Goal: Transaction & Acquisition: Obtain resource

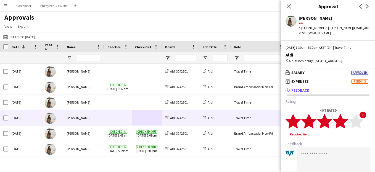
click at [343, 125] on polygon at bounding box center [340, 121] width 15 height 14
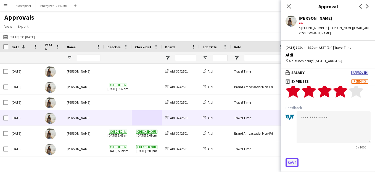
click at [291, 163] on button "Save" at bounding box center [292, 162] width 13 height 9
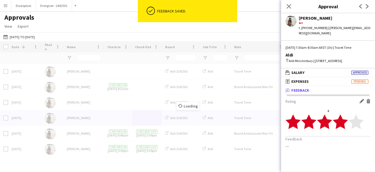
scroll to position [0, 0]
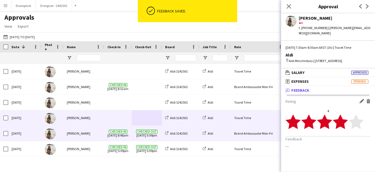
click at [239, 134] on div "Brand Ambassador Mon-Fri" at bounding box center [258, 133] width 55 height 15
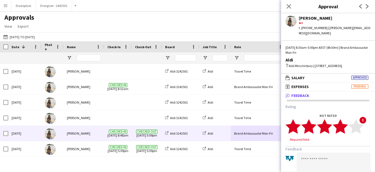
click at [342, 127] on polygon at bounding box center [340, 126] width 15 height 14
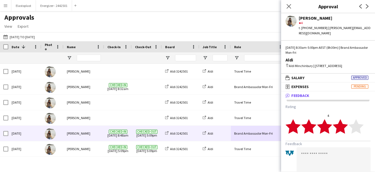
scroll to position [36, 0]
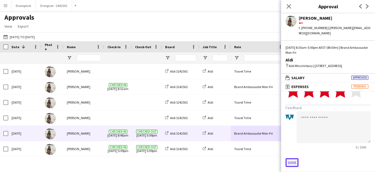
click at [292, 163] on button "Save" at bounding box center [292, 162] width 13 height 9
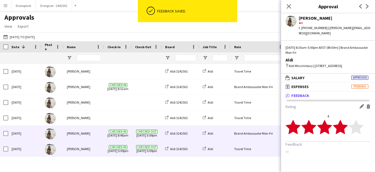
click at [237, 150] on div "Travel Time" at bounding box center [258, 148] width 55 height 15
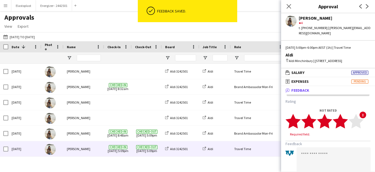
click at [345, 122] on icon "star" at bounding box center [340, 120] width 15 height 15
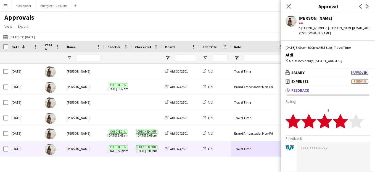
click at [345, 122] on icon "star" at bounding box center [340, 120] width 15 height 15
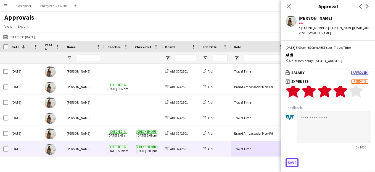
click at [289, 163] on button "Save" at bounding box center [292, 162] width 13 height 9
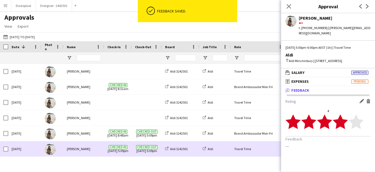
click at [249, 152] on div "Travel Time" at bounding box center [258, 148] width 55 height 15
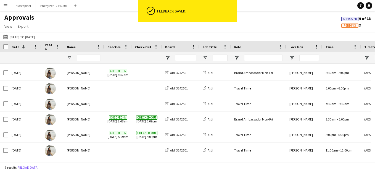
scroll to position [45, 0]
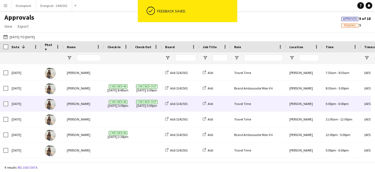
click at [247, 103] on div "Travel Time" at bounding box center [258, 103] width 55 height 15
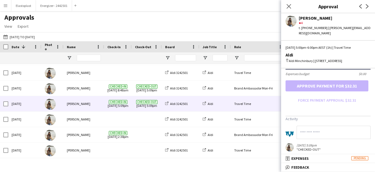
scroll to position [179, 0]
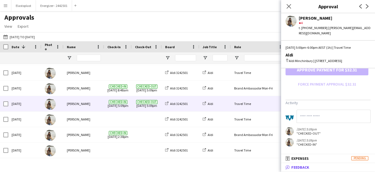
click at [305, 167] on span "Feedback" at bounding box center [301, 166] width 18 height 5
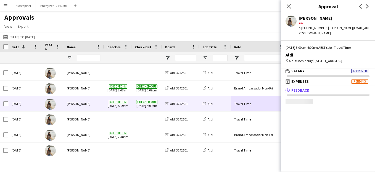
scroll to position [2, 0]
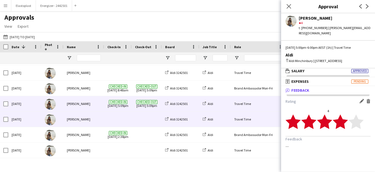
click at [249, 122] on div "Travel Time" at bounding box center [258, 118] width 55 height 15
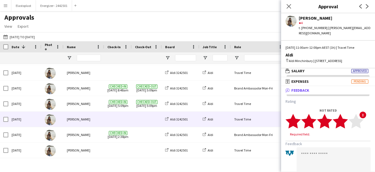
click at [345, 126] on icon "star" at bounding box center [340, 120] width 15 height 15
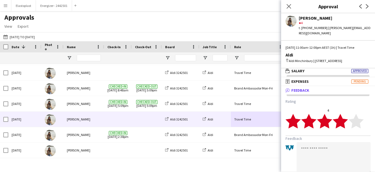
scroll to position [31, 0]
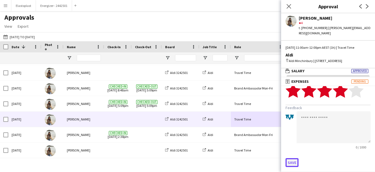
click at [291, 161] on button "Save" at bounding box center [292, 162] width 13 height 9
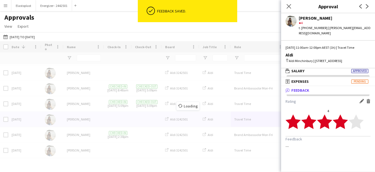
scroll to position [0, 0]
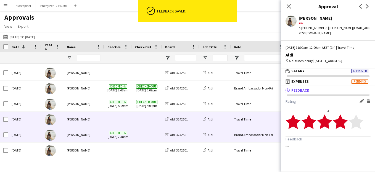
click at [246, 134] on div "Brand Ambassador Mon-Fri" at bounding box center [258, 134] width 55 height 15
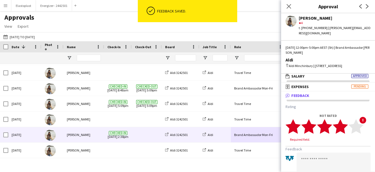
click at [342, 127] on polygon at bounding box center [340, 126] width 15 height 14
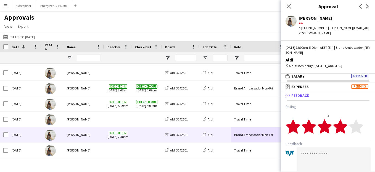
scroll to position [36, 0]
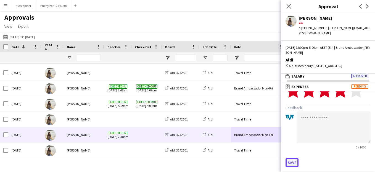
click at [290, 162] on button "Save" at bounding box center [292, 162] width 13 height 9
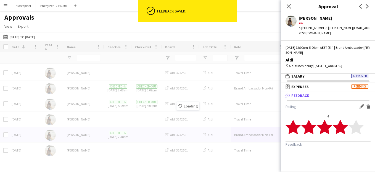
scroll to position [0, 0]
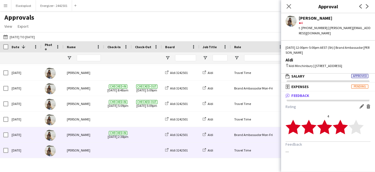
click at [245, 149] on div "Travel Time" at bounding box center [258, 149] width 55 height 15
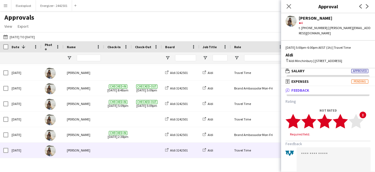
click at [344, 124] on polygon at bounding box center [340, 121] width 15 height 14
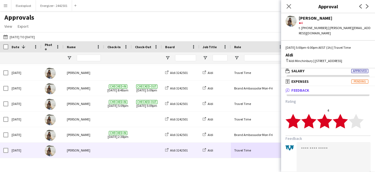
scroll to position [31, 0]
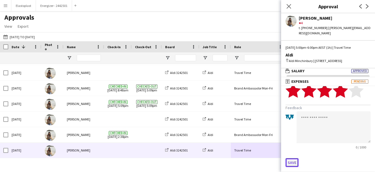
click at [292, 162] on button "Save" at bounding box center [292, 162] width 13 height 9
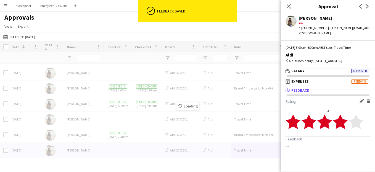
scroll to position [0, 0]
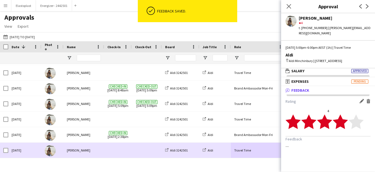
click at [249, 151] on div "Travel Time" at bounding box center [258, 149] width 55 height 15
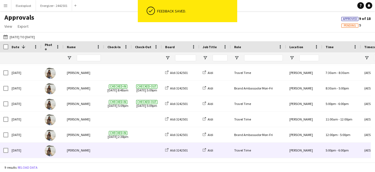
click at [247, 144] on div "Travel Time" at bounding box center [258, 149] width 55 height 15
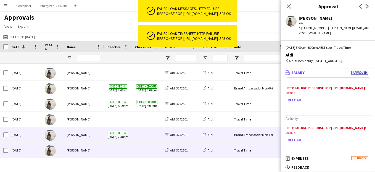
click at [253, 132] on div "Brand Ambassador Mon-Fri" at bounding box center [258, 134] width 55 height 15
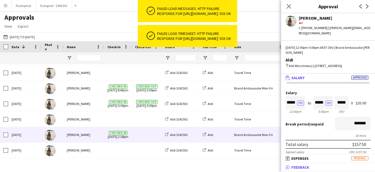
click at [310, 166] on mat-panel-title "bubble-pencil Feedback" at bounding box center [327, 166] width 92 height 5
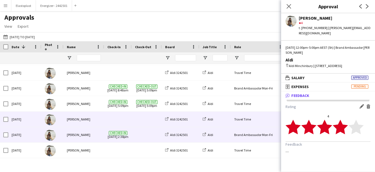
click at [259, 118] on div "Travel Time" at bounding box center [258, 118] width 55 height 15
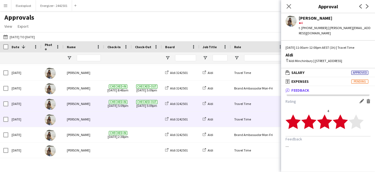
click at [251, 101] on div "Travel Time" at bounding box center [258, 103] width 55 height 15
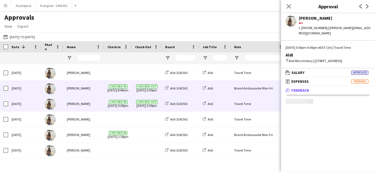
click at [247, 91] on div "Brand Ambassador Mon-Fri" at bounding box center [258, 87] width 55 height 15
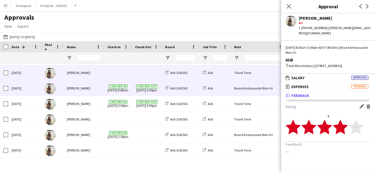
click at [244, 79] on div "Travel Time" at bounding box center [258, 72] width 55 height 15
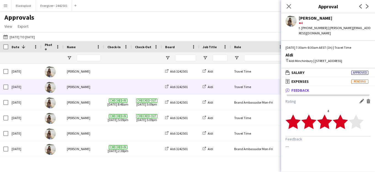
scroll to position [15, 0]
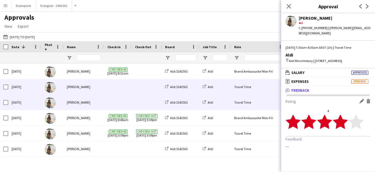
click at [247, 91] on div "Travel Time" at bounding box center [258, 86] width 55 height 15
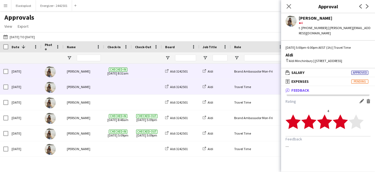
click at [250, 76] on div "Brand Ambassador Mon-Fri" at bounding box center [258, 71] width 55 height 15
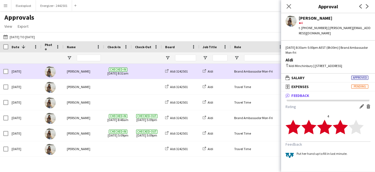
scroll to position [0, 0]
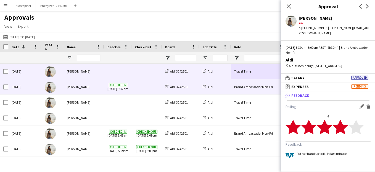
click at [246, 75] on div "Travel Time" at bounding box center [258, 71] width 55 height 15
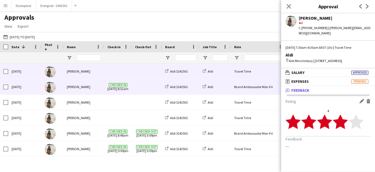
click at [246, 84] on div "Brand Ambassador Mon-Fri" at bounding box center [258, 86] width 55 height 15
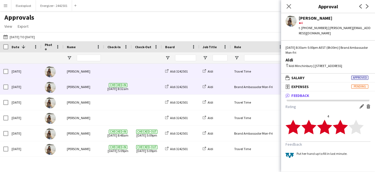
click at [243, 74] on div "Travel Time" at bounding box center [258, 71] width 55 height 15
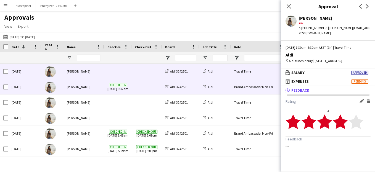
click at [243, 90] on div "Brand Ambassador Mon-Fri" at bounding box center [258, 86] width 55 height 15
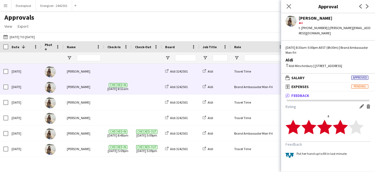
click at [242, 78] on div "Travel Time" at bounding box center [258, 71] width 55 height 15
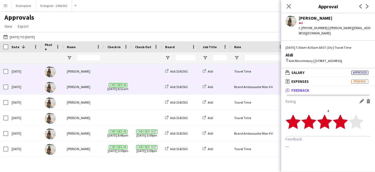
click at [243, 88] on div "Brand Ambassador Mon-Fri" at bounding box center [258, 86] width 55 height 15
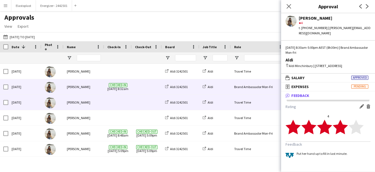
click at [245, 103] on div "Travel Time" at bounding box center [258, 102] width 55 height 15
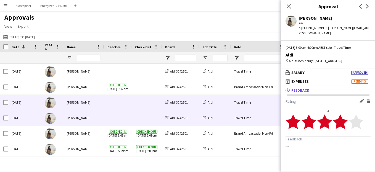
click at [245, 117] on div "Travel Time" at bounding box center [258, 117] width 55 height 15
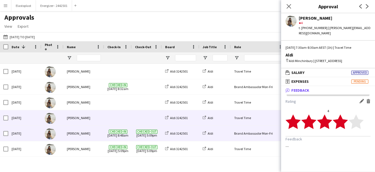
click at [246, 133] on div "Brand Ambassador Mon-Fri" at bounding box center [258, 133] width 55 height 15
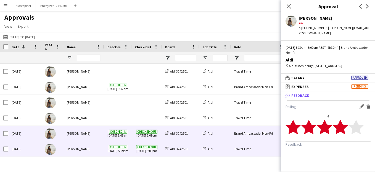
click at [247, 147] on div "Travel Time" at bounding box center [258, 148] width 55 height 15
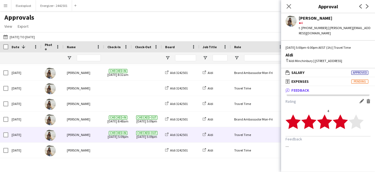
scroll to position [30, 0]
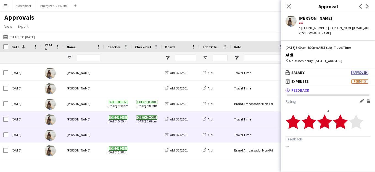
click at [246, 142] on div "Travel Time" at bounding box center [258, 134] width 55 height 15
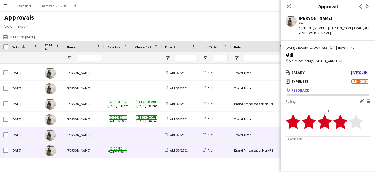
click at [246, 149] on div "Brand Ambassador Mon-Fri" at bounding box center [258, 149] width 55 height 15
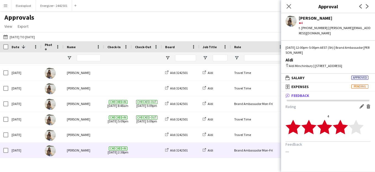
scroll to position [45, 0]
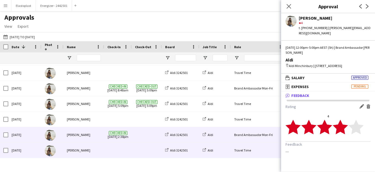
click at [246, 149] on div "Travel Time" at bounding box center [258, 149] width 55 height 15
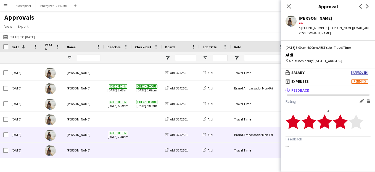
scroll to position [0, 0]
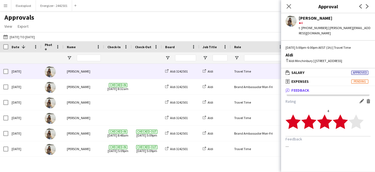
click at [251, 64] on div "Travel Time" at bounding box center [258, 71] width 55 height 15
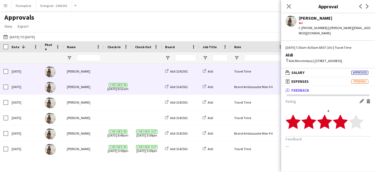
click at [251, 81] on div "Brand Ambassador Mon-Fri" at bounding box center [258, 86] width 55 height 15
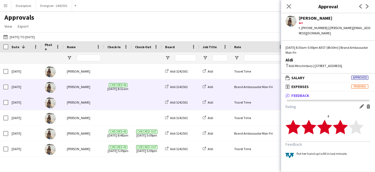
click at [249, 105] on div "Travel Time" at bounding box center [258, 102] width 55 height 15
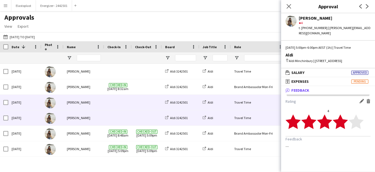
click at [248, 121] on div "Travel Time" at bounding box center [258, 117] width 55 height 15
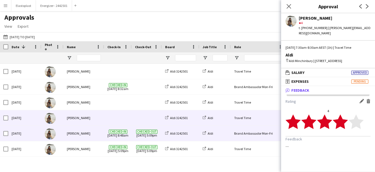
click at [248, 134] on div "Brand Ambassador Mon-Fri" at bounding box center [258, 133] width 55 height 15
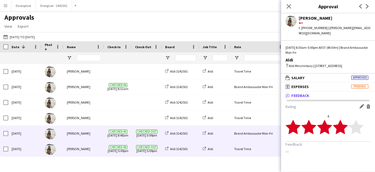
click at [244, 153] on div "Travel Time" at bounding box center [258, 148] width 55 height 15
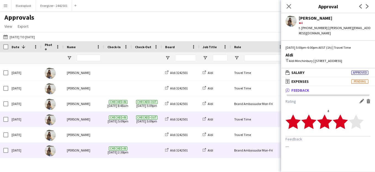
scroll to position [45, 0]
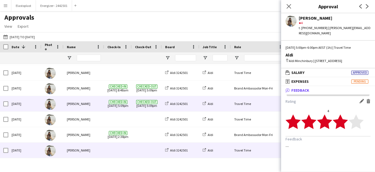
click at [245, 150] on div "Travel Time" at bounding box center [258, 149] width 55 height 15
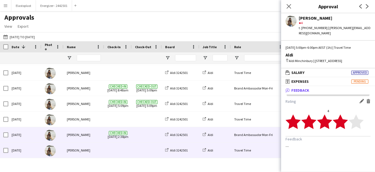
click at [244, 136] on div "Brand Ambassador Mon-Fri" at bounding box center [258, 134] width 55 height 15
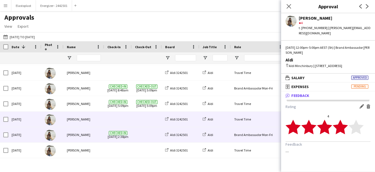
click at [245, 119] on div "Travel Time" at bounding box center [258, 118] width 55 height 15
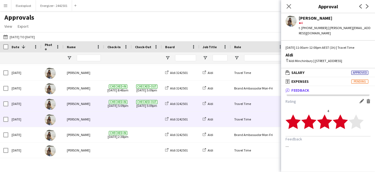
click at [244, 105] on div "Travel Time" at bounding box center [258, 103] width 55 height 15
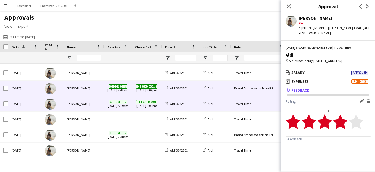
click at [243, 86] on div "Brand Ambassador Mon-Fri" at bounding box center [258, 87] width 55 height 15
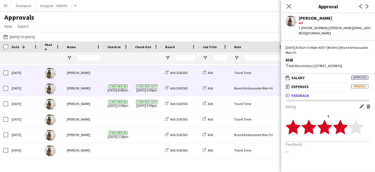
click at [240, 69] on div "Travel Time" at bounding box center [258, 72] width 55 height 15
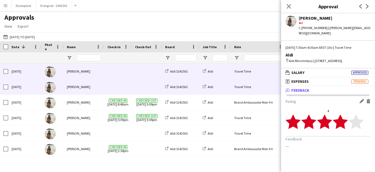
scroll to position [15, 0]
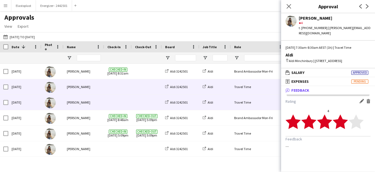
click at [241, 81] on div "Travel Time" at bounding box center [258, 86] width 55 height 15
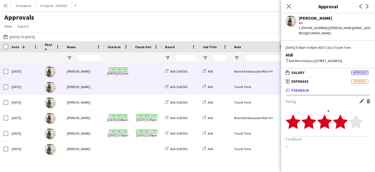
click at [240, 71] on div "Brand Ambassador Mon-Fri" at bounding box center [258, 71] width 55 height 15
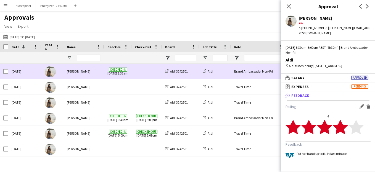
scroll to position [0, 0]
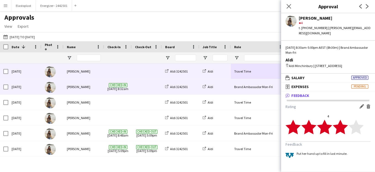
click at [240, 71] on div "Travel Time" at bounding box center [258, 71] width 55 height 15
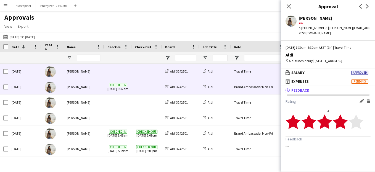
click at [249, 81] on div "Brand Ambassador Mon-Fri" at bounding box center [258, 86] width 55 height 15
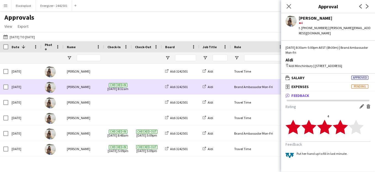
click at [248, 94] on div "Brand Ambassador Mon-Fri" at bounding box center [258, 86] width 55 height 15
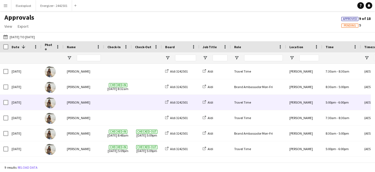
click at [247, 100] on div "Travel Time" at bounding box center [258, 102] width 55 height 15
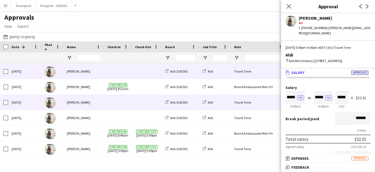
click at [247, 77] on div "Travel Time" at bounding box center [258, 71] width 55 height 15
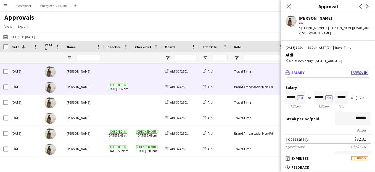
click at [248, 90] on div "Brand Ambassador Mon-Fri" at bounding box center [258, 86] width 55 height 15
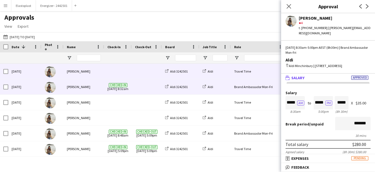
click at [243, 72] on div "Travel Time" at bounding box center [258, 71] width 55 height 15
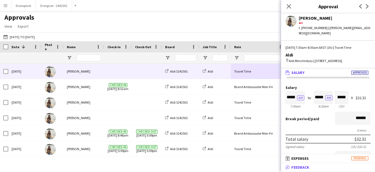
click at [308, 165] on span "Feedback" at bounding box center [301, 166] width 18 height 5
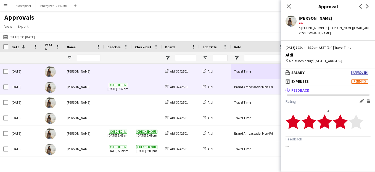
click at [247, 87] on div "Brand Ambassador Mon-Fri" at bounding box center [258, 86] width 55 height 15
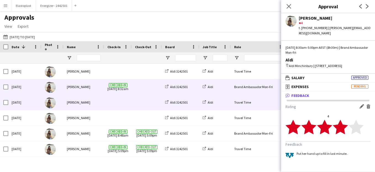
click at [247, 104] on div "Travel Time" at bounding box center [258, 102] width 55 height 15
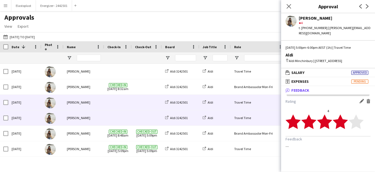
click at [247, 118] on div "Travel Time" at bounding box center [258, 117] width 55 height 15
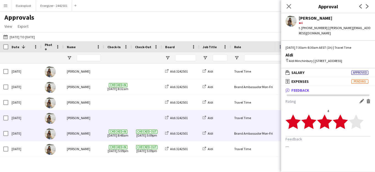
click at [247, 132] on div "Brand Ambassador Mon-Fri" at bounding box center [258, 133] width 55 height 15
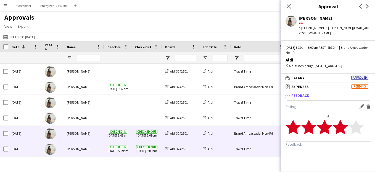
click at [245, 150] on div "Travel Time" at bounding box center [258, 148] width 55 height 15
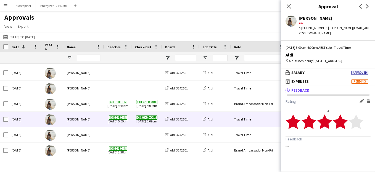
scroll to position [45, 0]
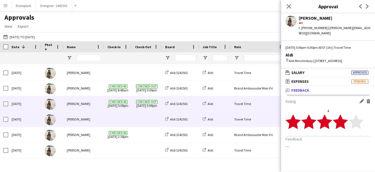
click at [244, 120] on div "Travel Time" at bounding box center [258, 118] width 55 height 15
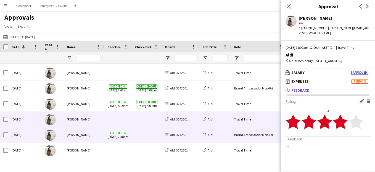
click at [245, 135] on div "Brand Ambassador Mon-Fri" at bounding box center [258, 134] width 55 height 15
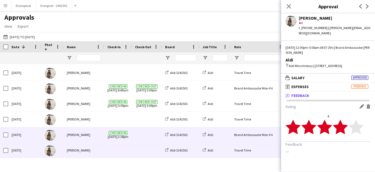
click at [245, 152] on div "Travel Time" at bounding box center [258, 149] width 55 height 15
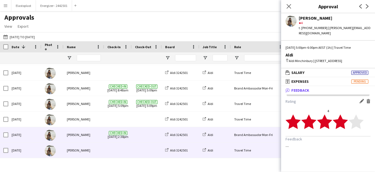
click at [242, 136] on div "Brand Ambassador Mon-Fri" at bounding box center [258, 134] width 55 height 15
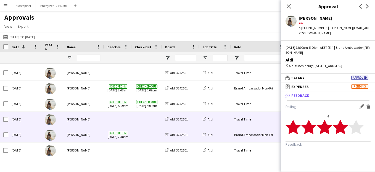
click at [236, 119] on div "Travel Time" at bounding box center [258, 118] width 55 height 15
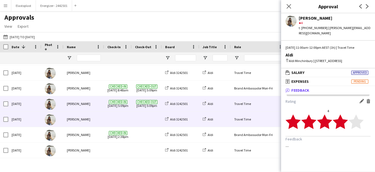
click at [237, 106] on div "Travel Time" at bounding box center [258, 103] width 55 height 15
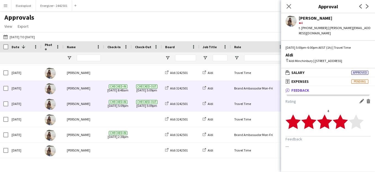
click at [237, 94] on div "Brand Ambassador Mon-Fri" at bounding box center [258, 87] width 55 height 15
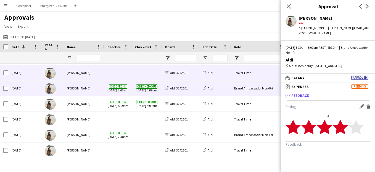
click at [239, 74] on div "Travel Time" at bounding box center [258, 72] width 55 height 15
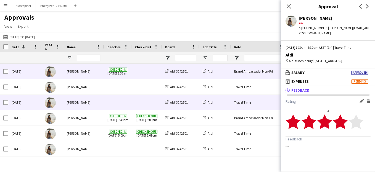
scroll to position [0, 0]
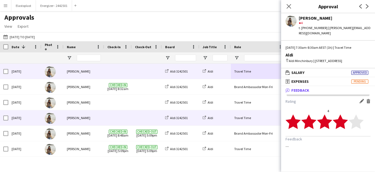
click at [239, 74] on div "Travel Time" at bounding box center [258, 71] width 55 height 15
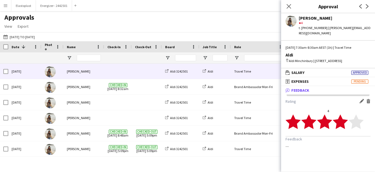
click at [238, 21] on div "Approvals View Customise view Customise filters Reset Filters Reset View Reset …" at bounding box center [187, 22] width 375 height 19
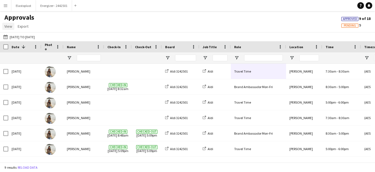
click at [5, 26] on span "View" at bounding box center [8, 26] width 8 height 5
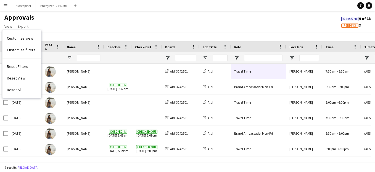
click at [5, 5] on app-icon "Menu" at bounding box center [5, 5] width 4 height 4
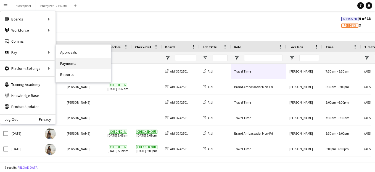
click at [77, 67] on link "Payments" at bounding box center [83, 63] width 55 height 11
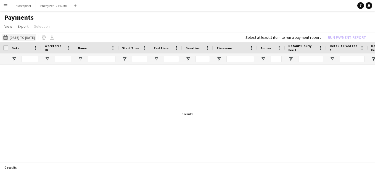
click at [15, 37] on button "[DATE] to [DATE] [DATE] to [DATE]" at bounding box center [19, 37] width 34 height 7
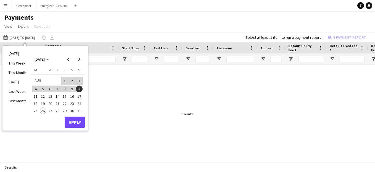
click at [35, 98] on span "11" at bounding box center [35, 96] width 7 height 7
click at [79, 106] on span "24" at bounding box center [79, 103] width 7 height 7
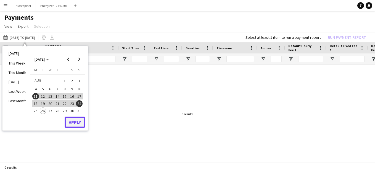
click at [79, 121] on button "Apply" at bounding box center [75, 121] width 20 height 11
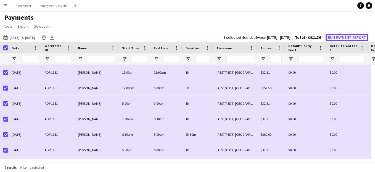
click at [351, 36] on button "Run Payment Report" at bounding box center [347, 37] width 43 height 7
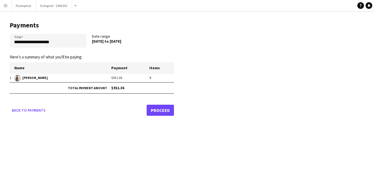
drag, startPoint x: 144, startPoint y: 43, endPoint x: 92, endPoint y: 42, distance: 52.3
click at [92, 42] on div "[DATE] to [DATE]" at bounding box center [130, 41] width 77 height 5
copy div "[DATE] to [DATE]"
drag, startPoint x: 61, startPoint y: 40, endPoint x: 11, endPoint y: 40, distance: 49.5
click at [11, 40] on input "**********" at bounding box center [48, 41] width 77 height 14
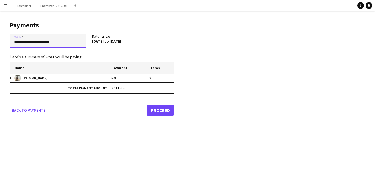
paste input "*****"
type input "**********"
click at [210, 64] on app-pay-new-report "**********" at bounding box center [187, 67] width 375 height 113
click at [164, 113] on link "Proceed" at bounding box center [160, 109] width 27 height 11
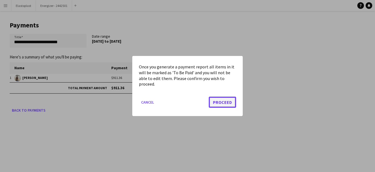
click at [225, 106] on button "Proceed" at bounding box center [222, 101] width 27 height 11
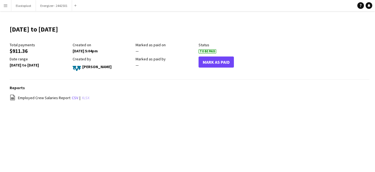
click at [82, 98] on link "xlsx" at bounding box center [86, 97] width 8 height 5
